Goal: Find specific page/section: Find specific page/section

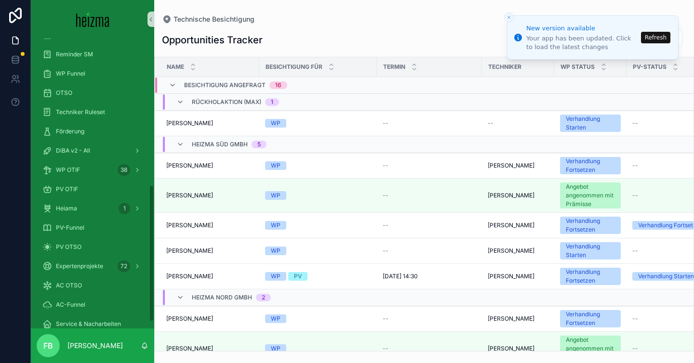
scroll to position [316, 0]
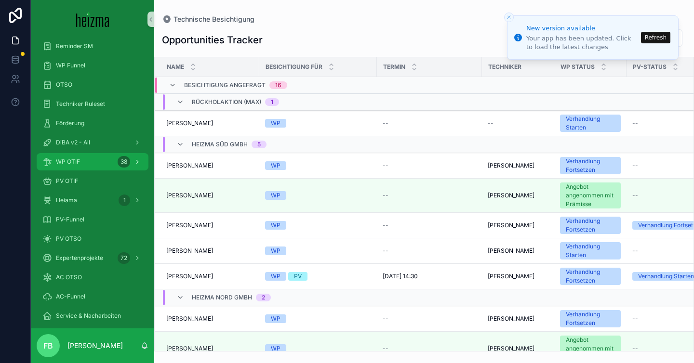
click at [83, 160] on div "WP OTIF 38" at bounding box center [92, 161] width 100 height 15
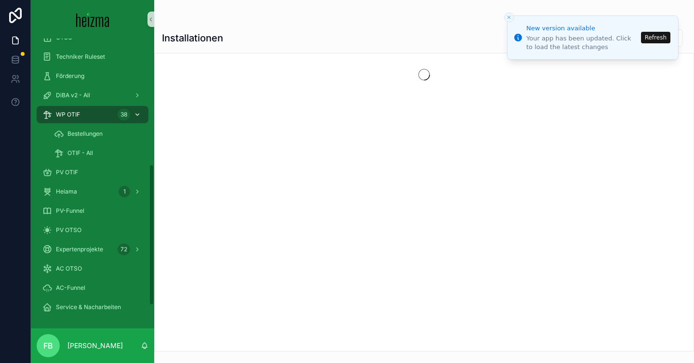
scroll to position [258, 0]
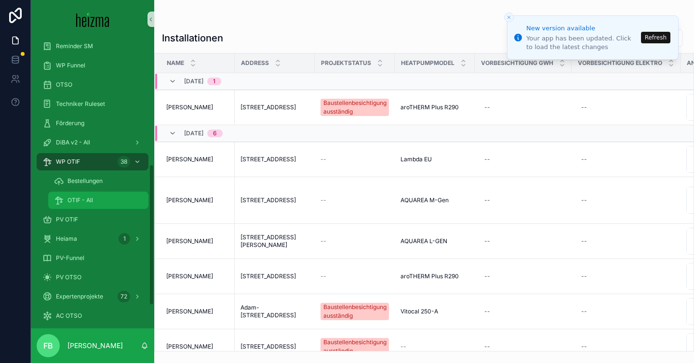
click at [89, 197] on span "OTIF - All" at bounding box center [80, 201] width 26 height 8
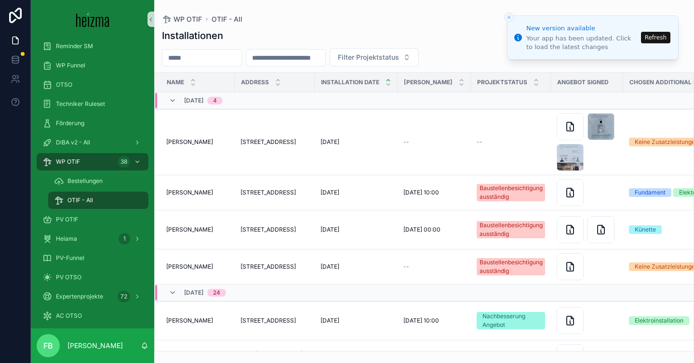
click at [218, 60] on input "scrollable content" at bounding box center [201, 57] width 79 height 13
type input "*****"
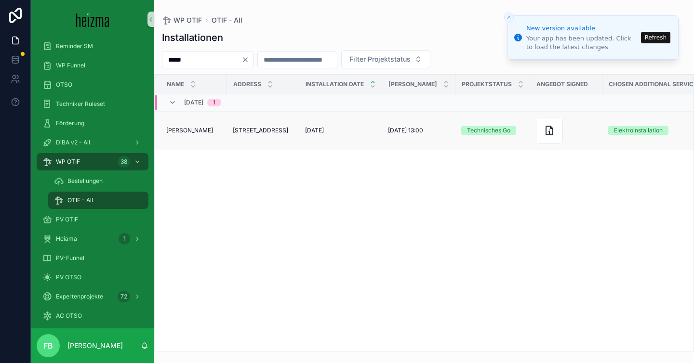
click at [235, 127] on span "[STREET_ADDRESS]" at bounding box center [260, 131] width 55 height 8
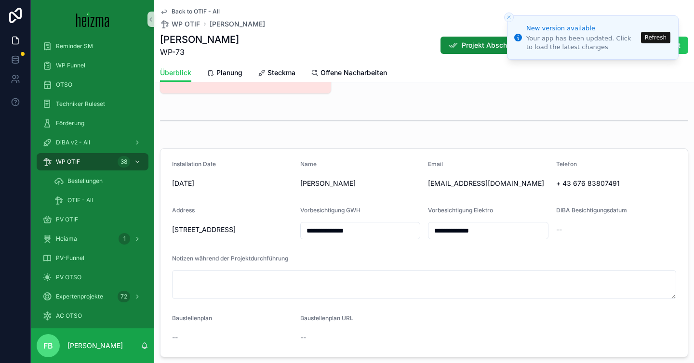
scroll to position [302, 0]
